Goal: Check status: Check status

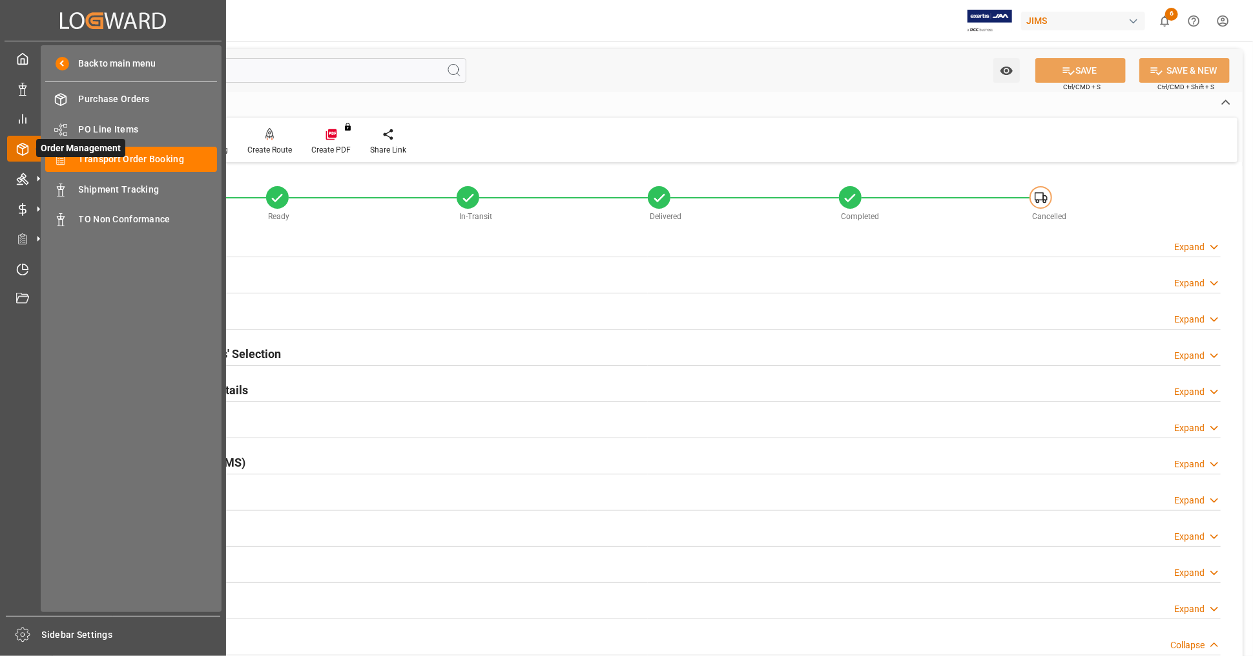
scroll to position [601, 0]
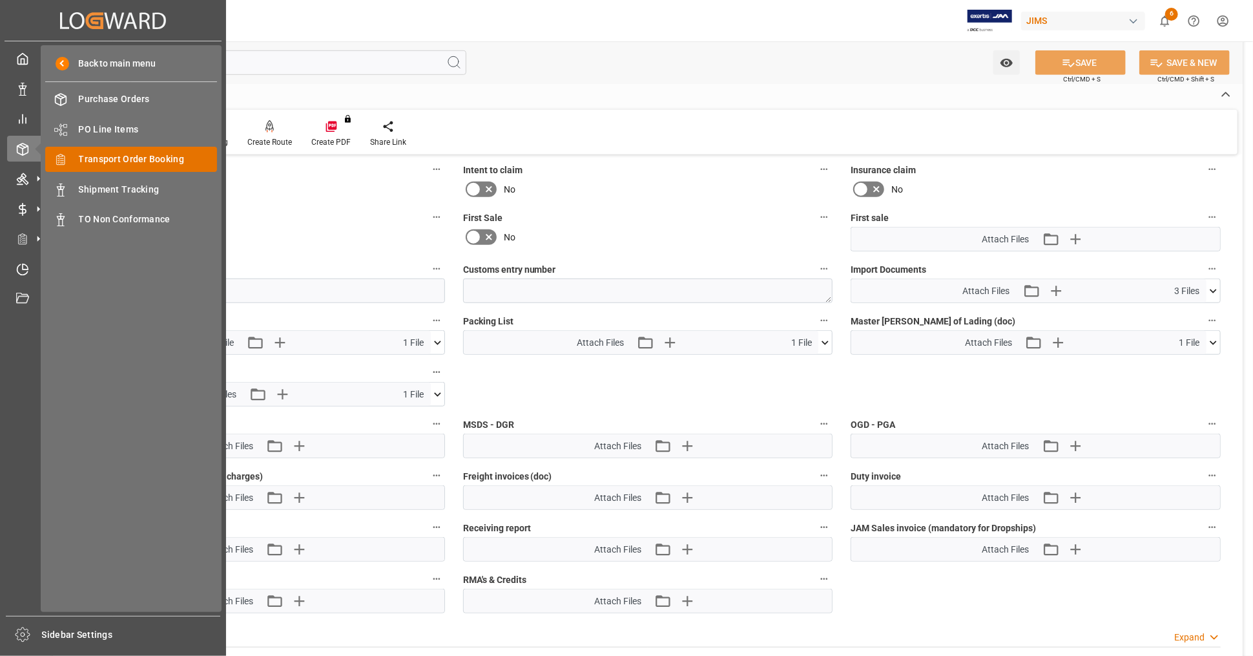
click at [134, 162] on span "Transport Order Booking" at bounding box center [148, 159] width 139 height 14
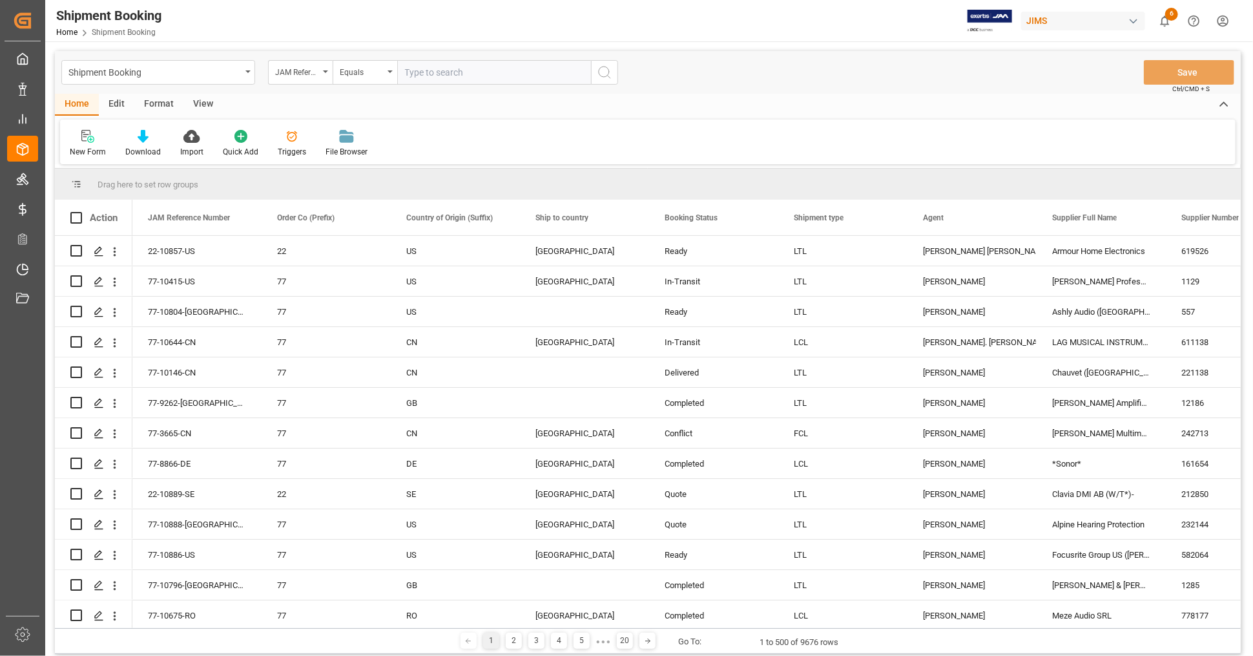
paste input "22-10424-CN"
type input "22-10424-CN"
click at [611, 73] on icon "search button" at bounding box center [605, 73] width 16 height 16
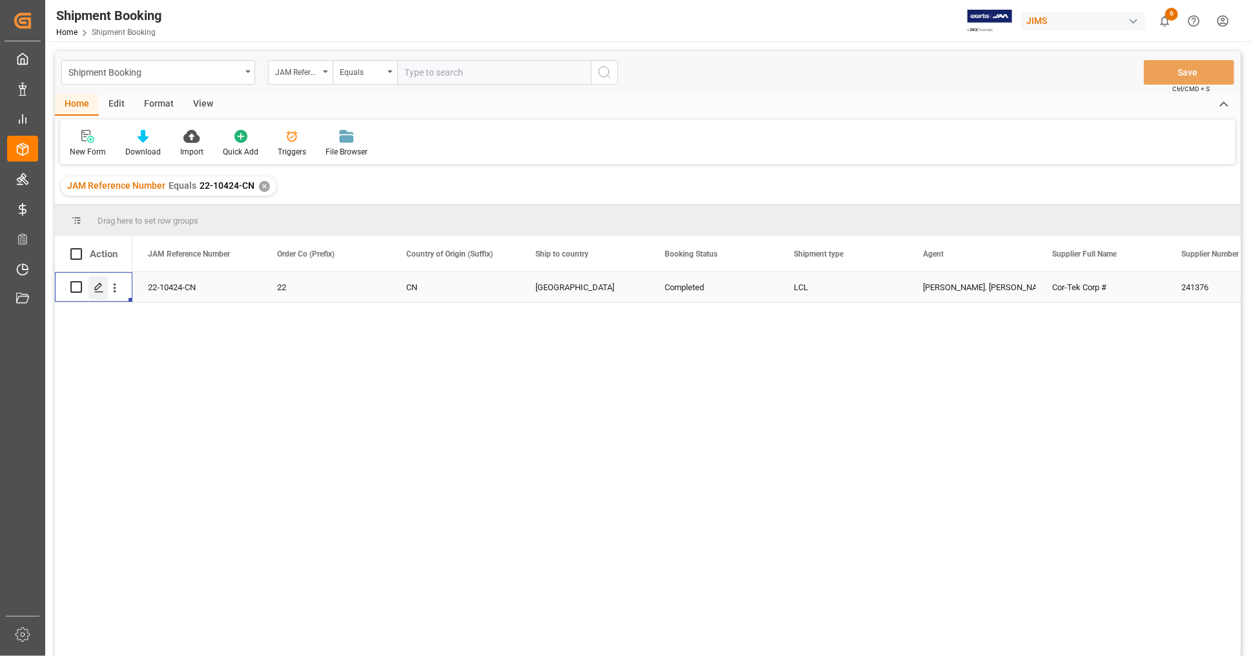
click at [96, 291] on line "Press SPACE to select this row." at bounding box center [99, 291] width 8 height 0
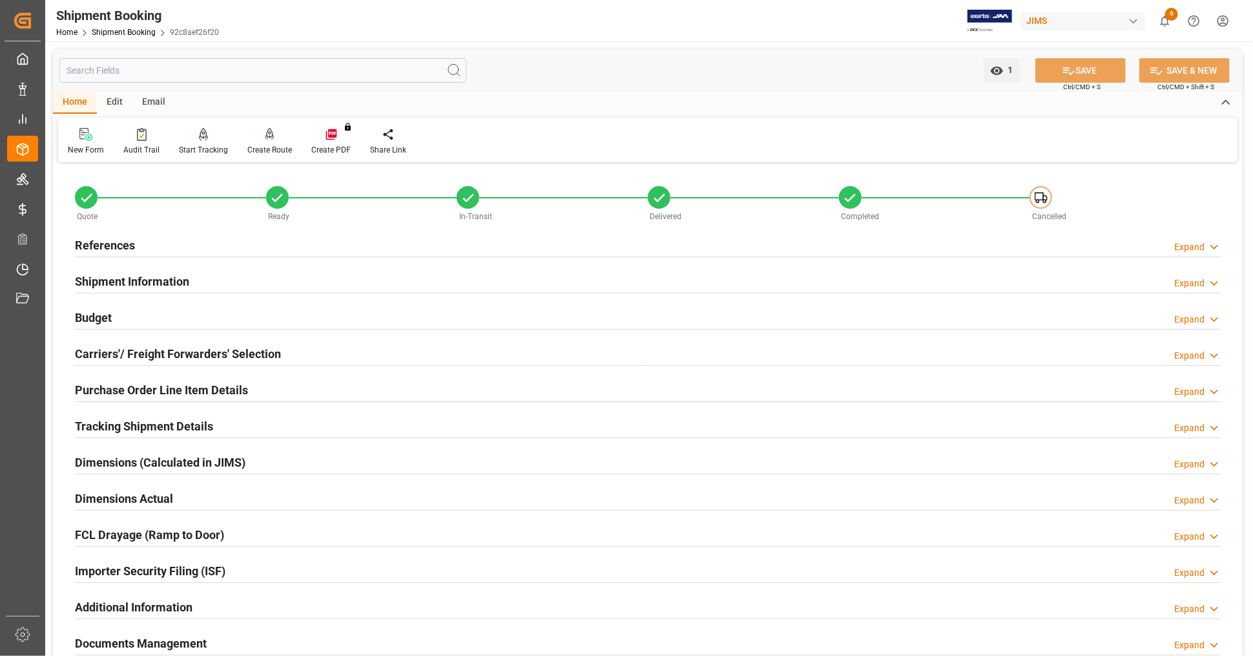
click at [152, 319] on div "Budget Expand" at bounding box center [648, 316] width 1146 height 25
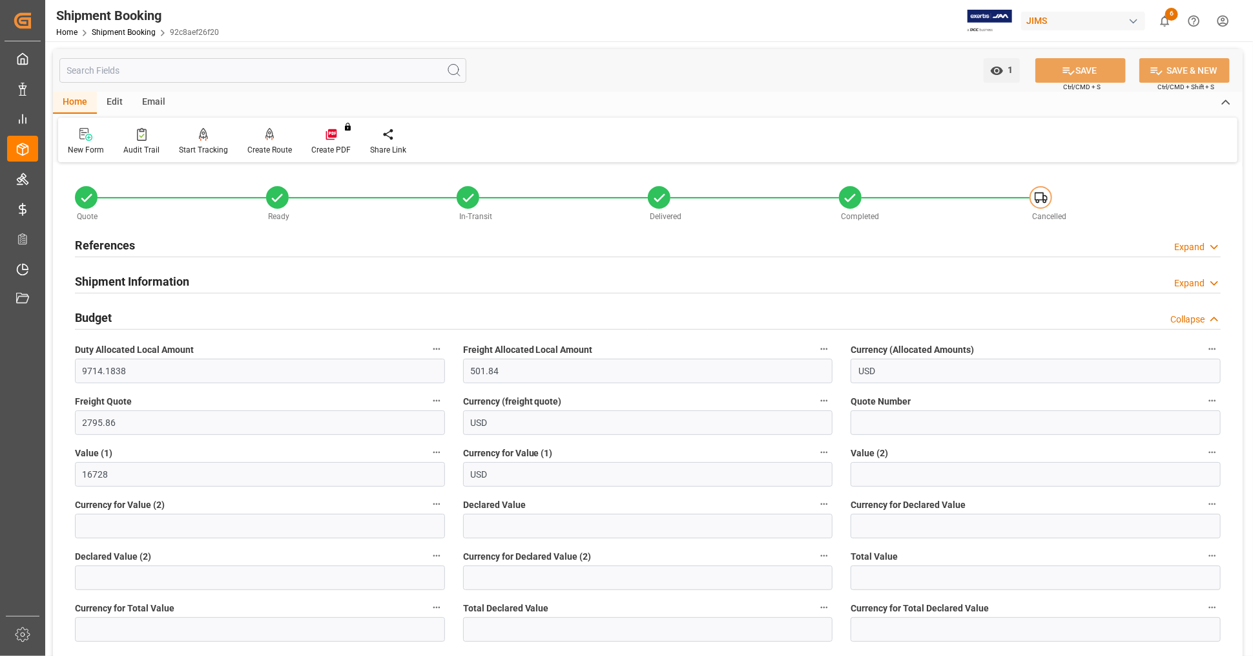
click at [171, 317] on div "Budget Collapse" at bounding box center [648, 316] width 1146 height 25
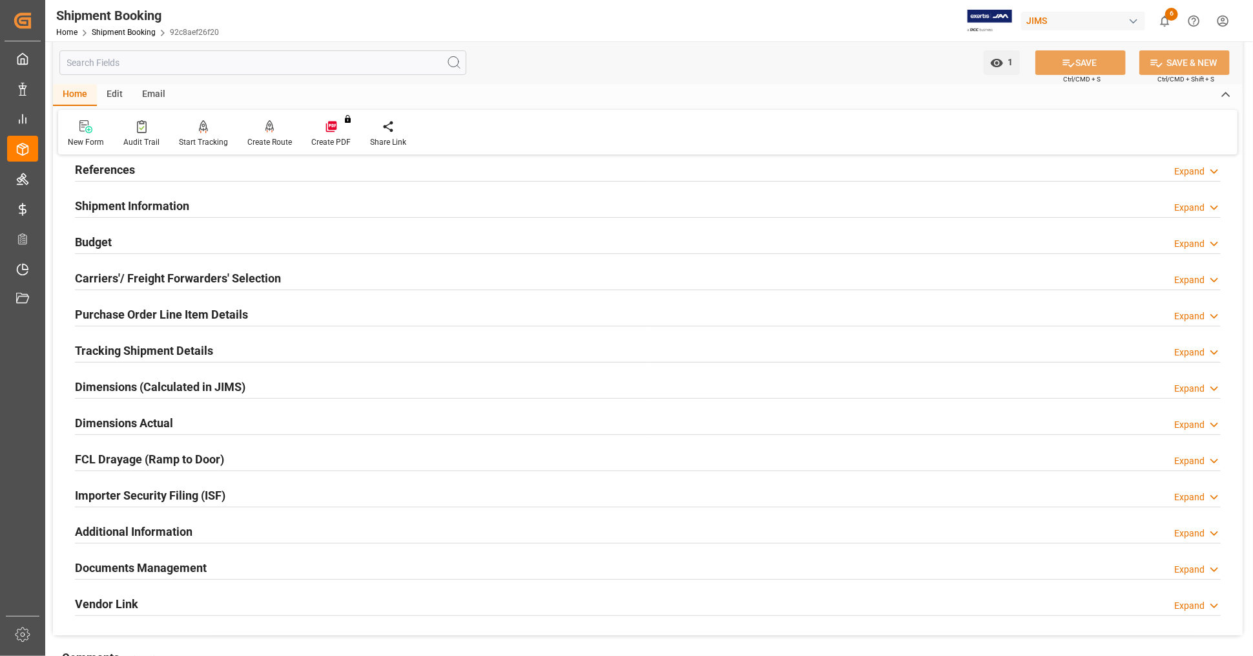
scroll to position [72, 0]
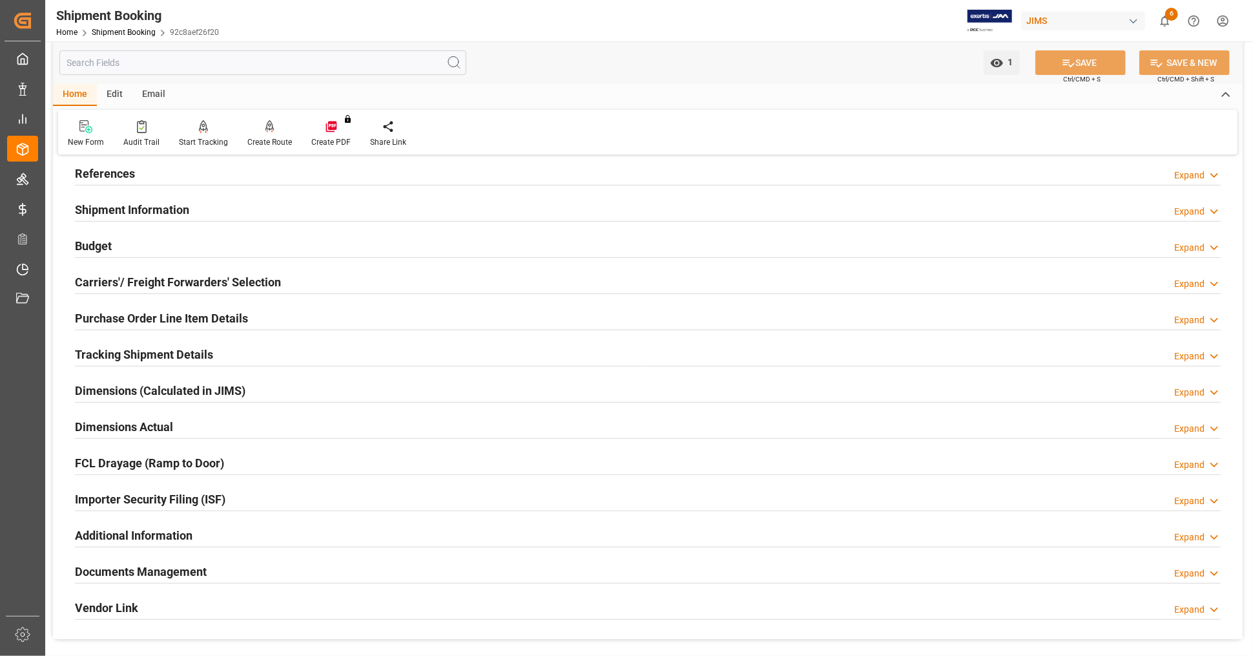
click at [150, 316] on h2 "Purchase Order Line Item Details" at bounding box center [161, 317] width 173 height 17
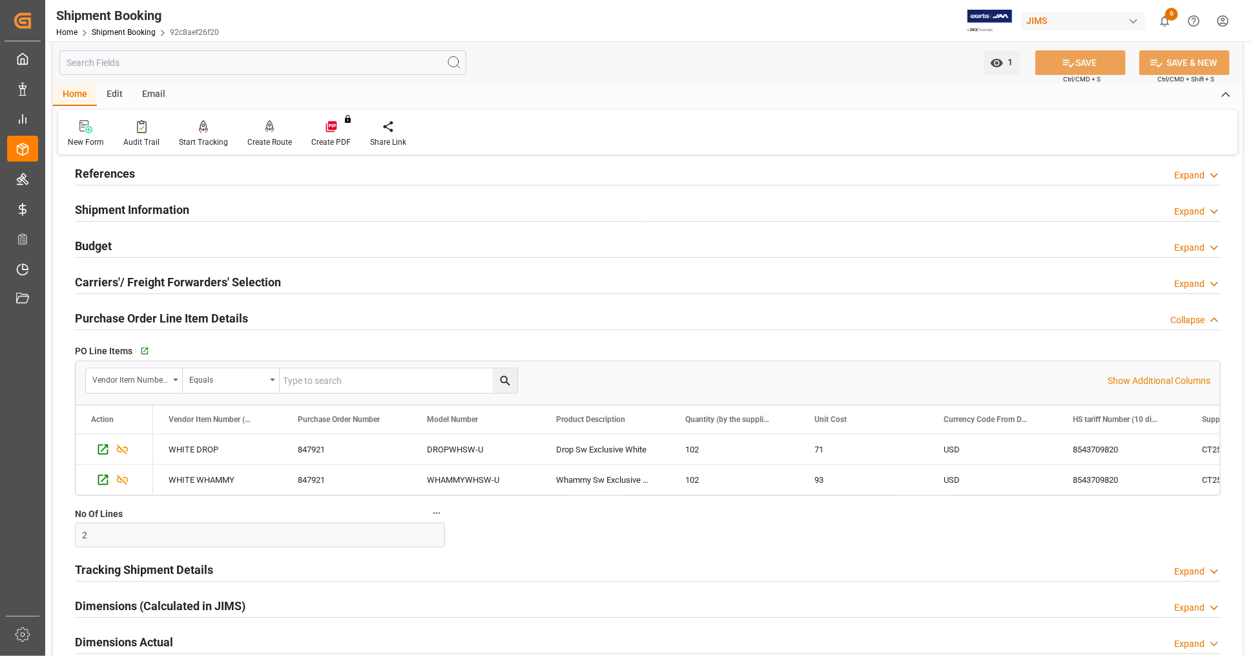
click at [198, 316] on h2 "Purchase Order Line Item Details" at bounding box center [161, 317] width 173 height 17
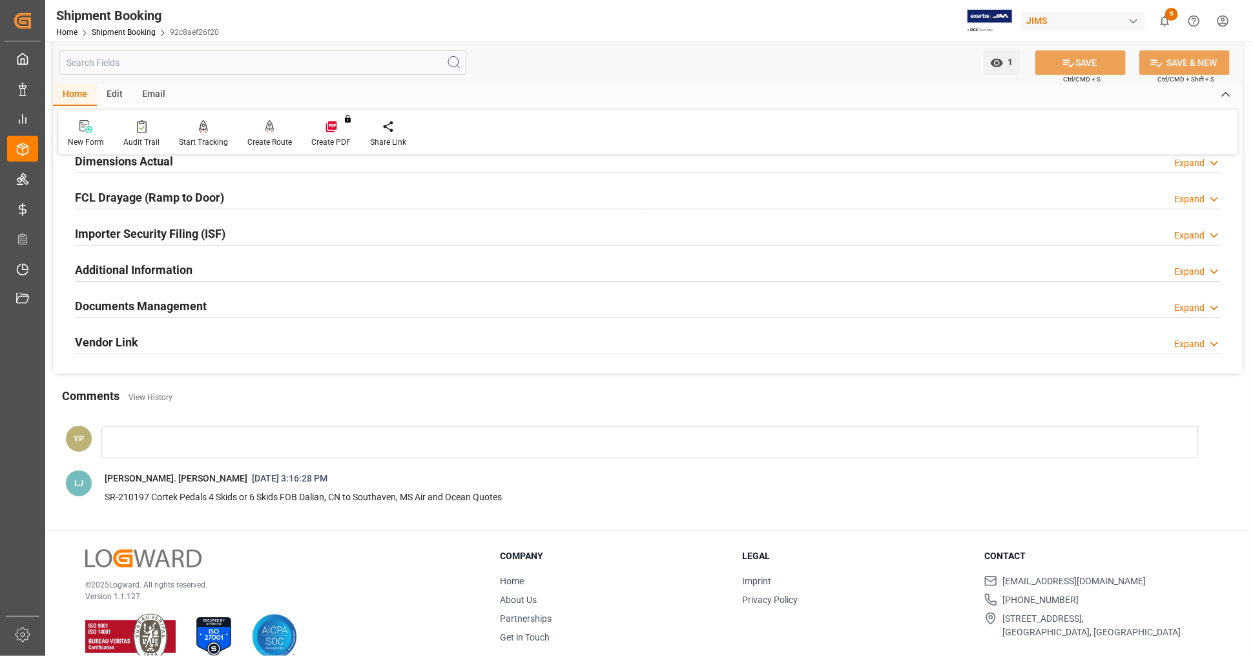
scroll to position [358, 0]
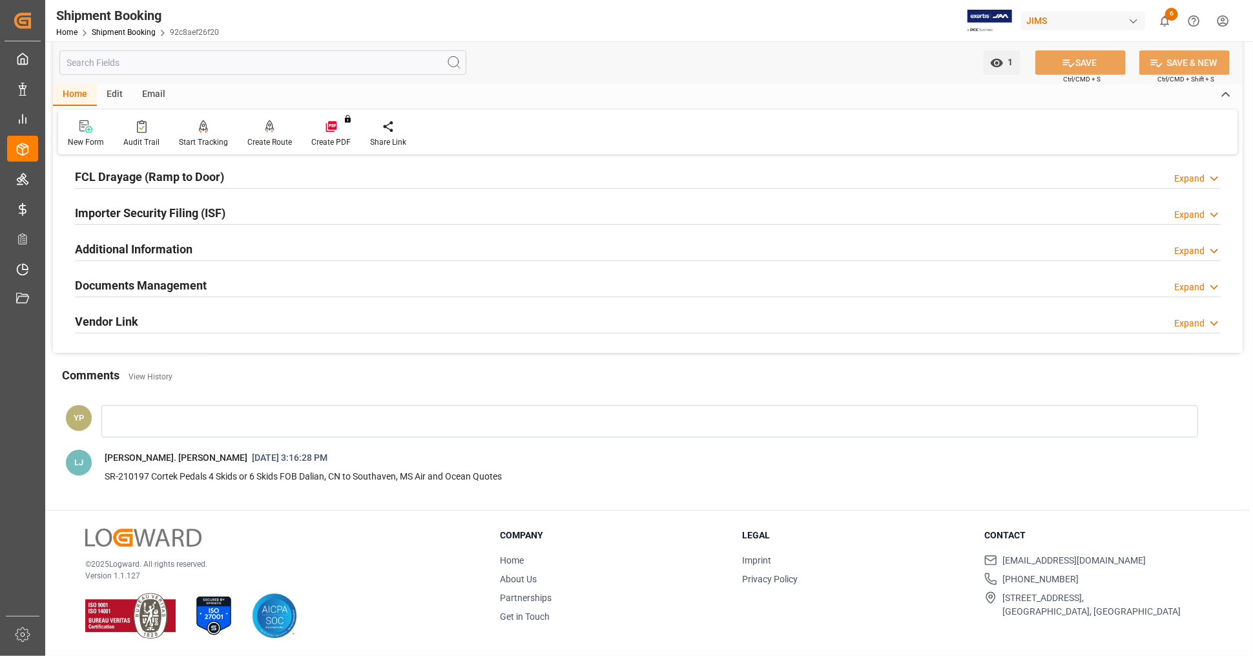
click at [151, 284] on h2 "Documents Management" at bounding box center [141, 284] width 132 height 17
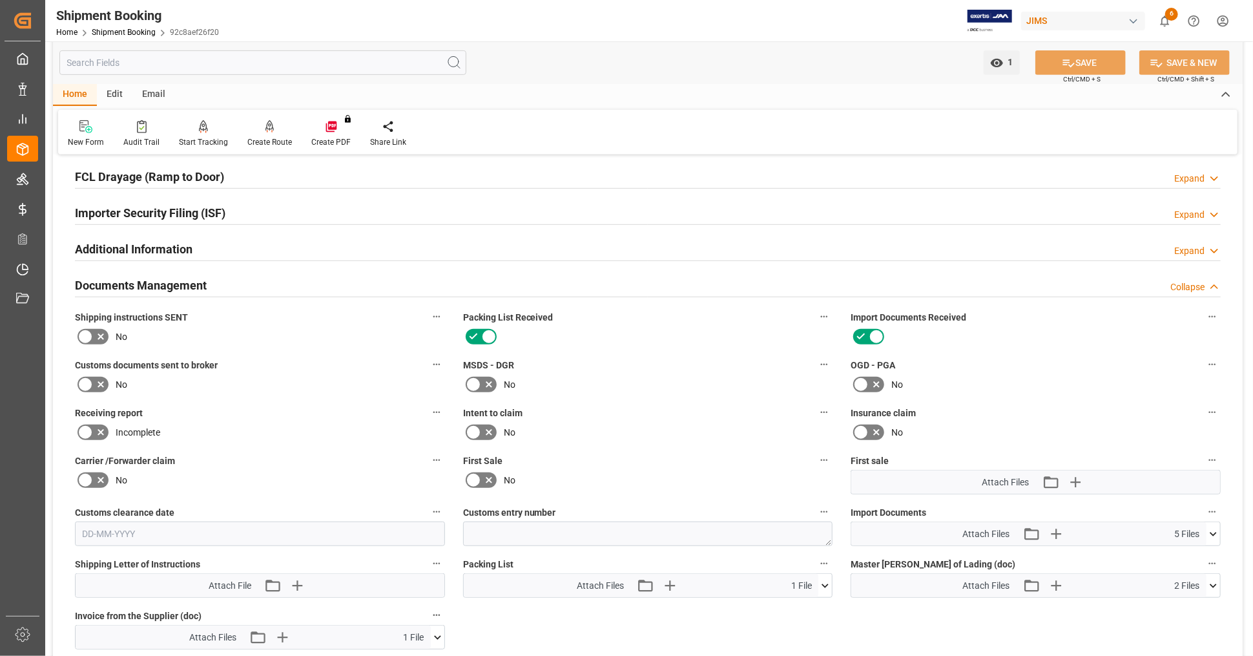
click at [160, 282] on h2 "Documents Management" at bounding box center [141, 284] width 132 height 17
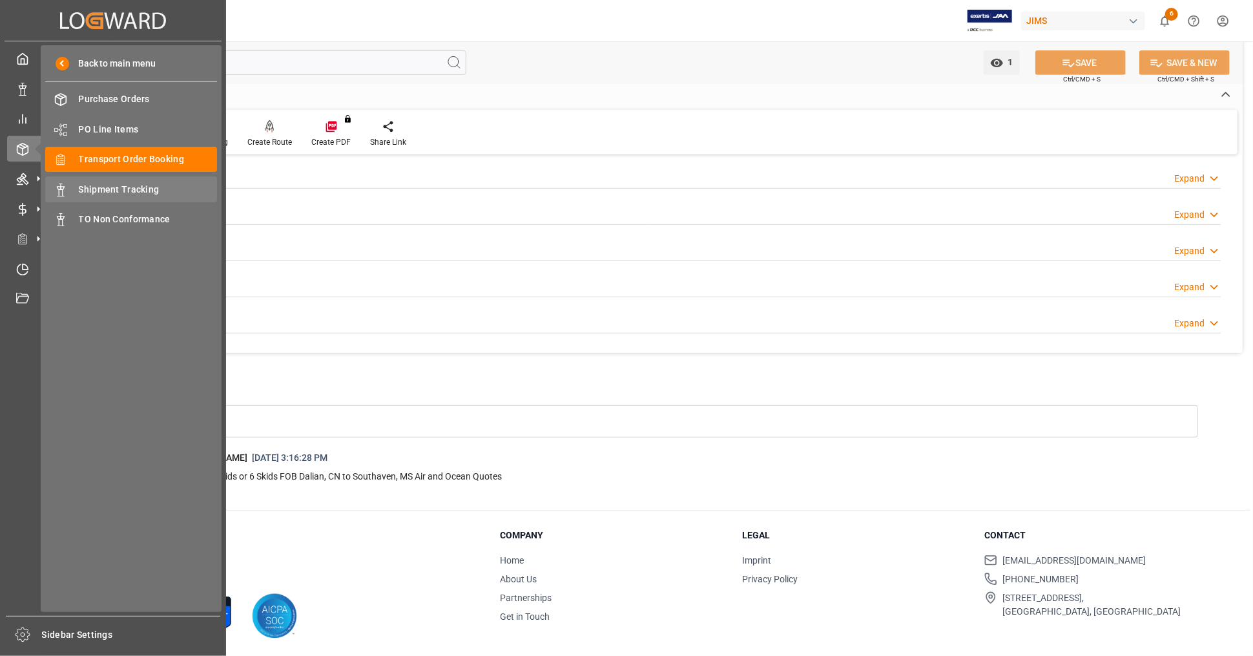
click at [102, 185] on span "Shipment Tracking" at bounding box center [148, 190] width 139 height 14
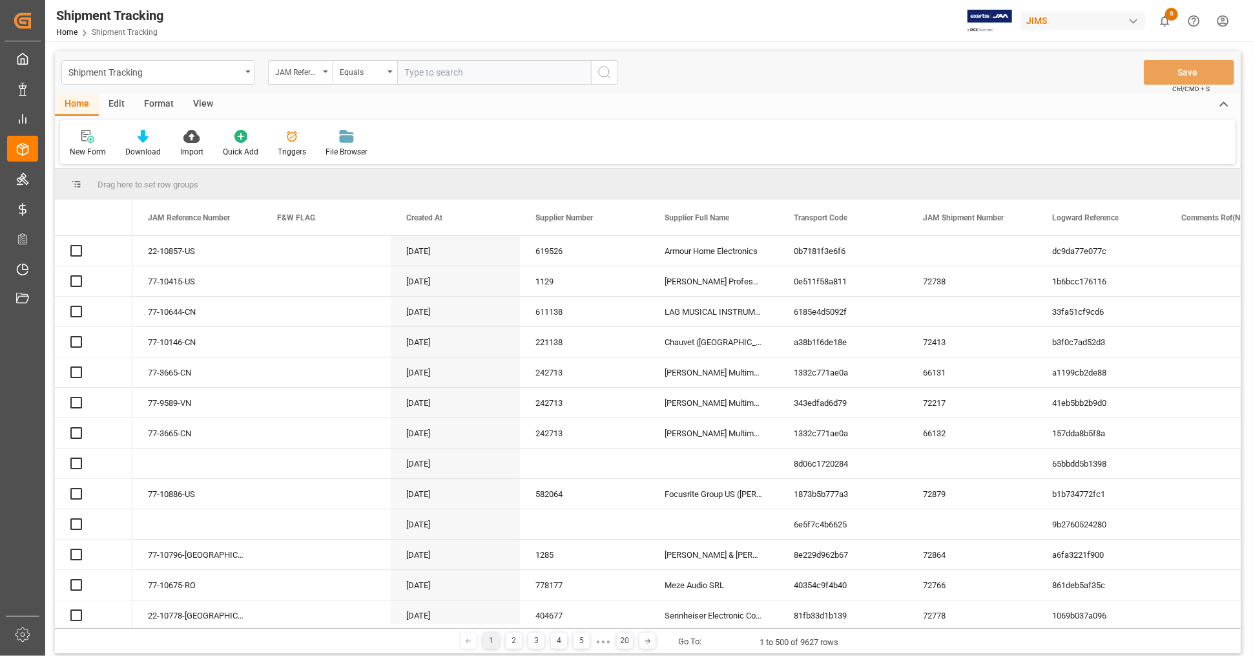
click at [485, 69] on input "text" at bounding box center [494, 72] width 194 height 25
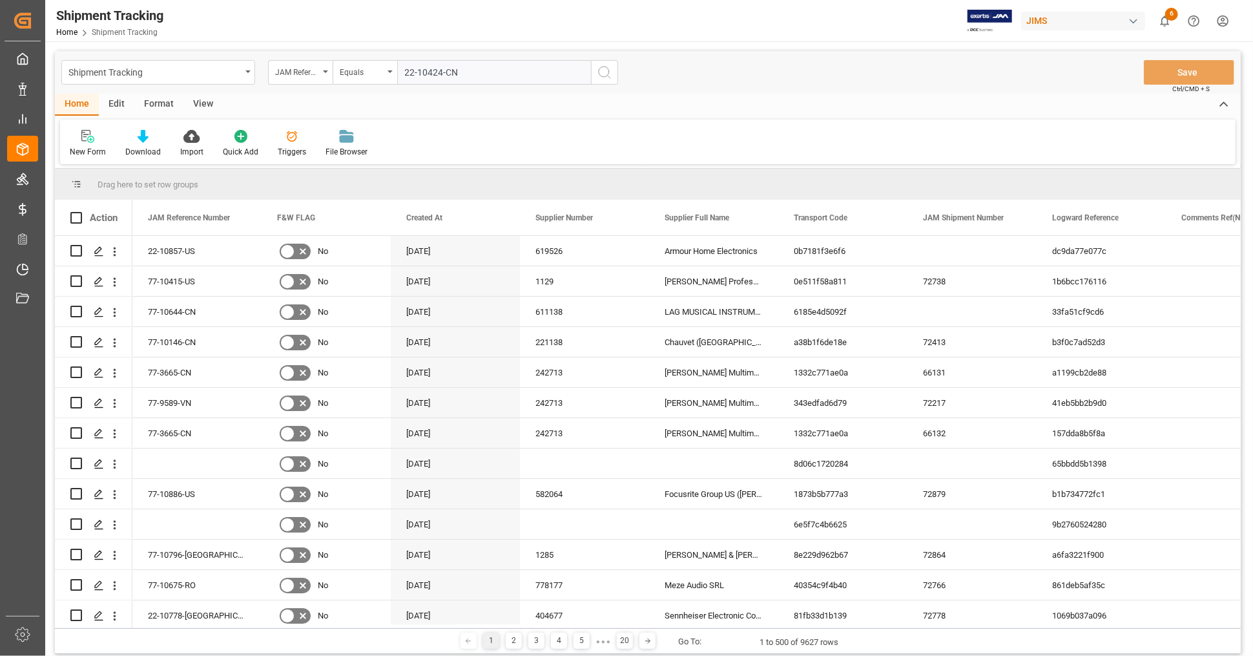
type input "22-10424-CN"
click at [606, 69] on icon "search button" at bounding box center [605, 73] width 16 height 16
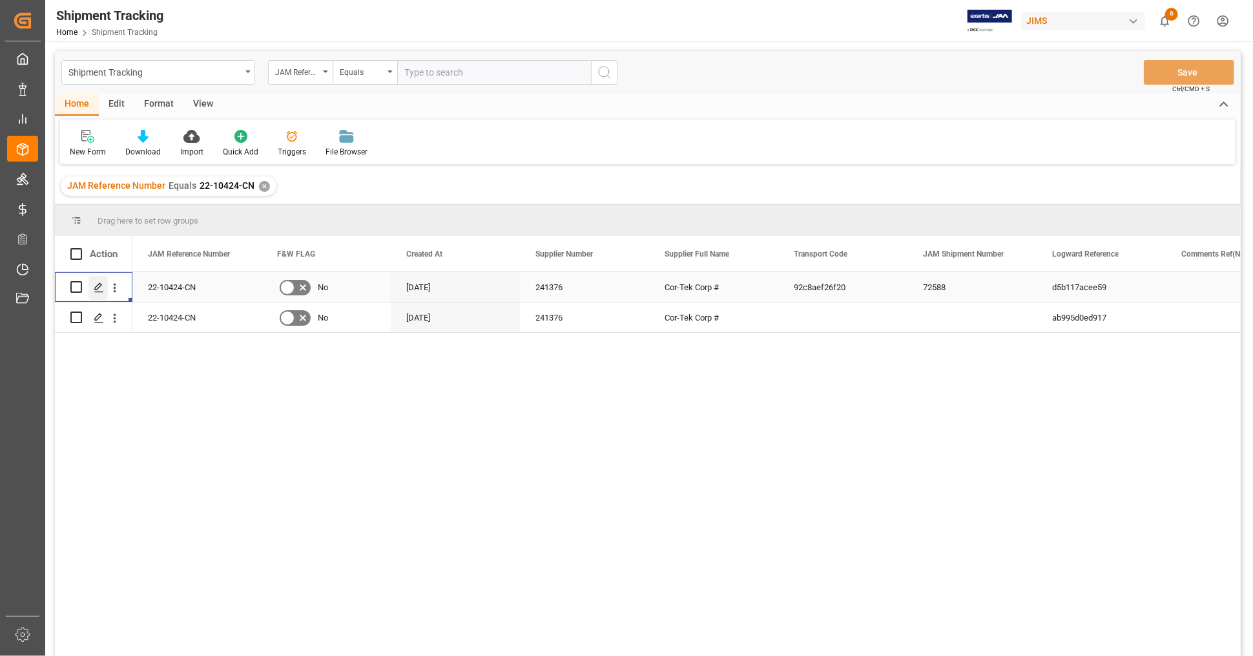
click at [102, 288] on icon "Press SPACE to select this row." at bounding box center [99, 287] width 10 height 10
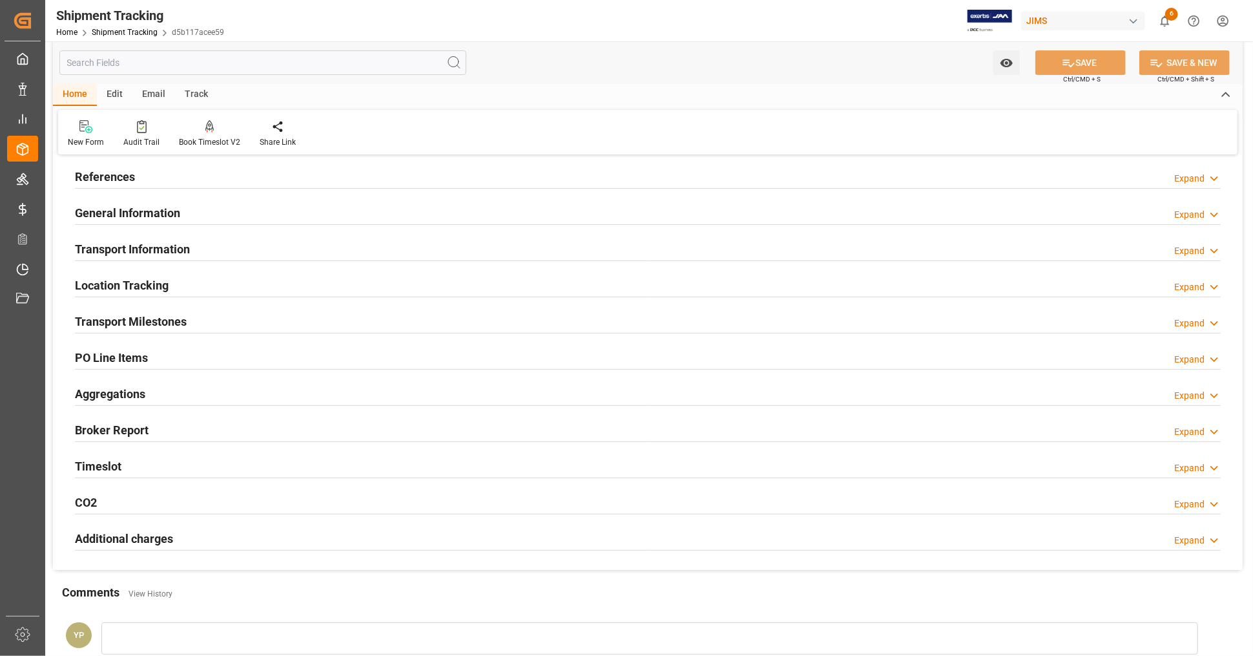
scroll to position [143, 0]
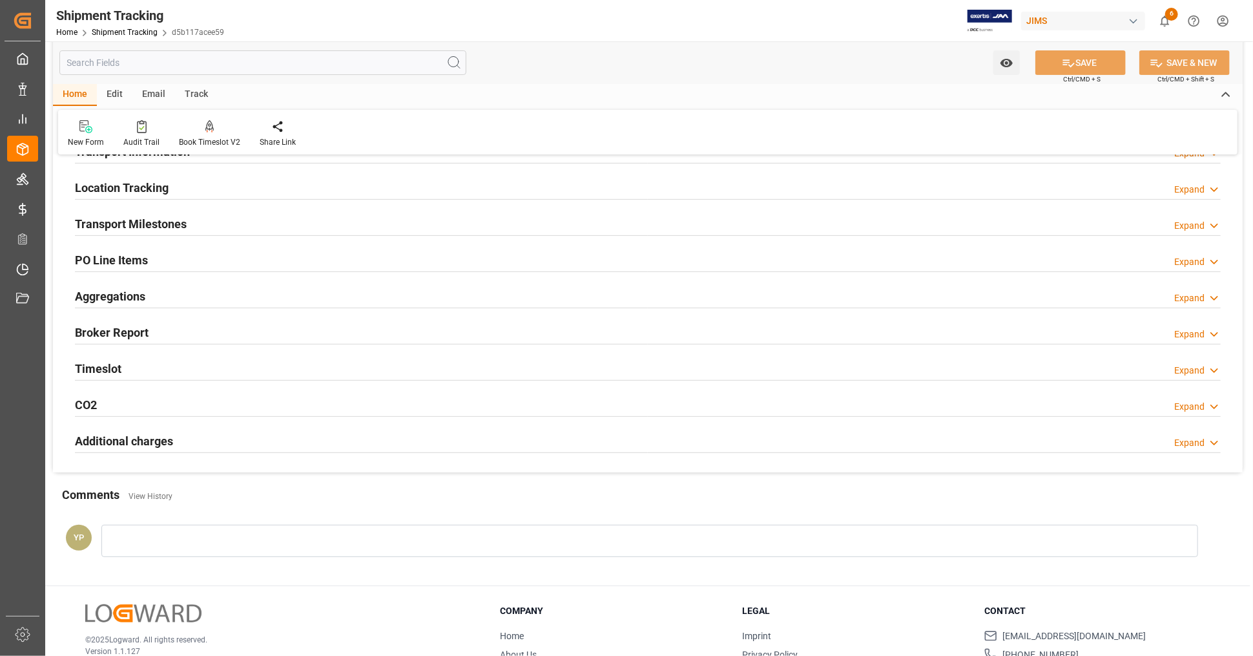
click at [167, 440] on h2 "Additional charges" at bounding box center [124, 440] width 98 height 17
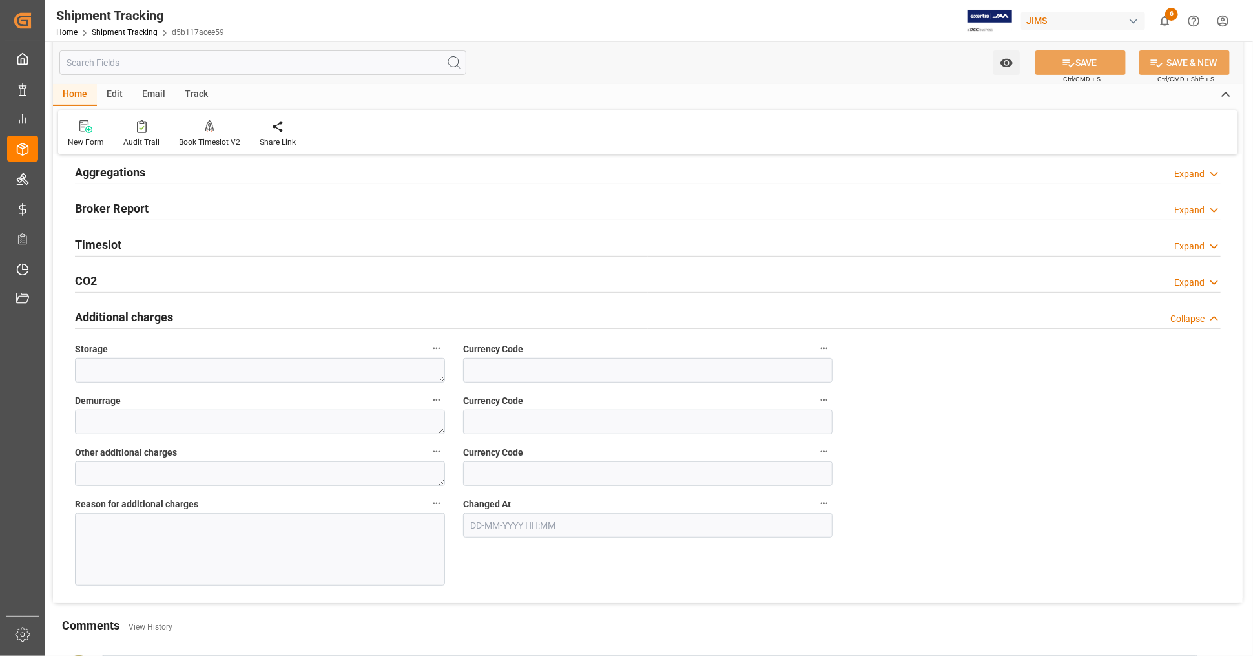
scroll to position [114, 0]
